Goal: Task Accomplishment & Management: Use online tool/utility

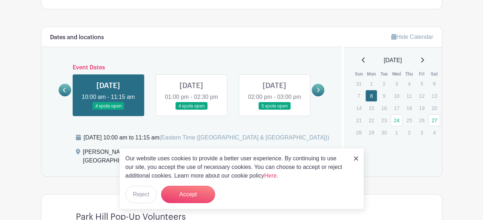
scroll to position [432, 0]
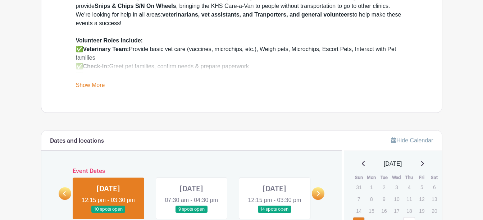
scroll to position [324, 0]
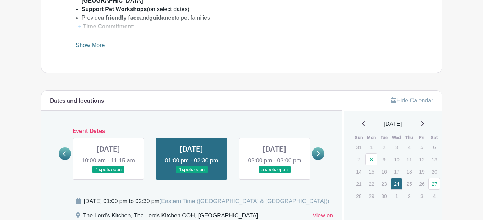
scroll to position [360, 0]
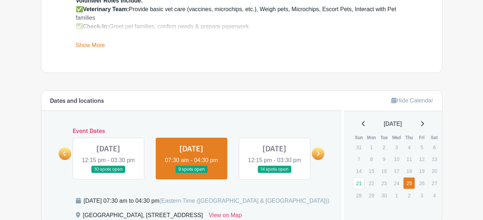
scroll to position [360, 0]
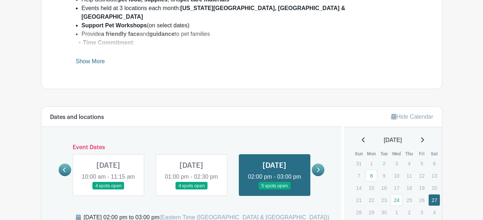
scroll to position [396, 0]
